Goal: Navigation & Orientation: Find specific page/section

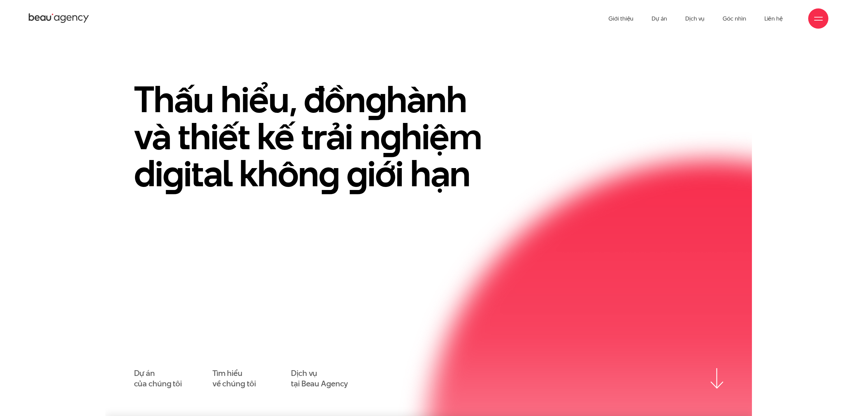
click at [58, 16] on icon at bounding box center [56, 17] width 5 height 5
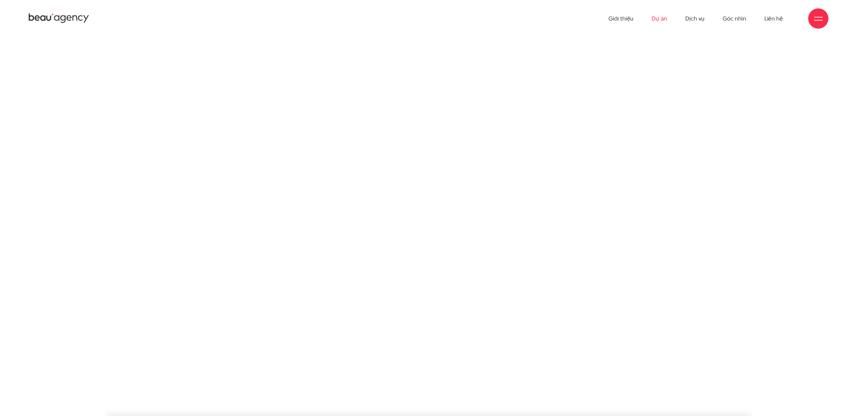
click at [663, 15] on link "Dự án" at bounding box center [659, 18] width 15 height 37
